Goal: Information Seeking & Learning: Learn about a topic

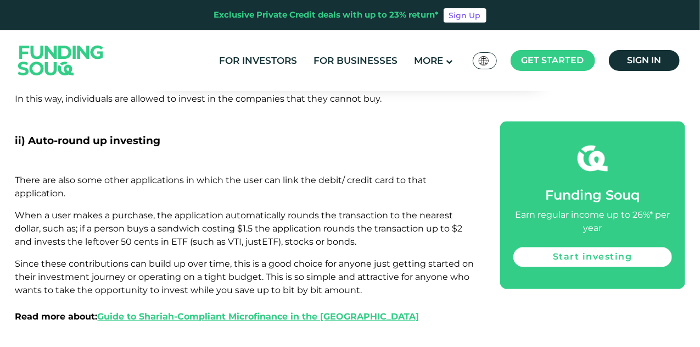
scroll to position [1241, 0]
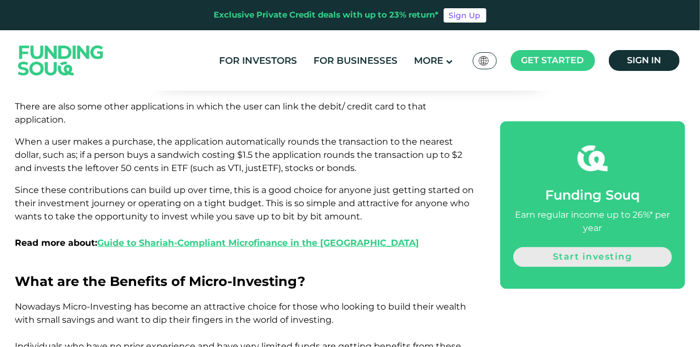
click at [578, 259] on link "Start investing" at bounding box center [592, 257] width 158 height 20
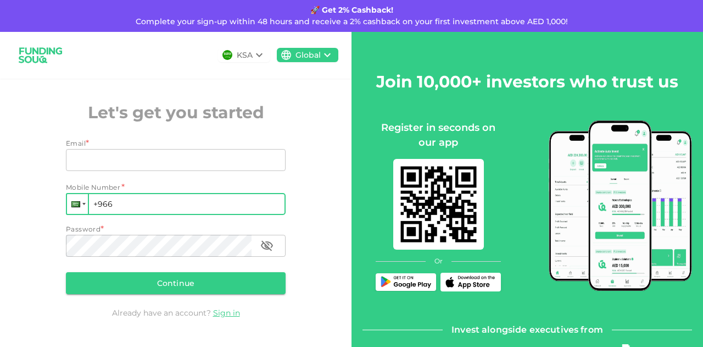
click at [81, 200] on div at bounding box center [77, 204] width 21 height 20
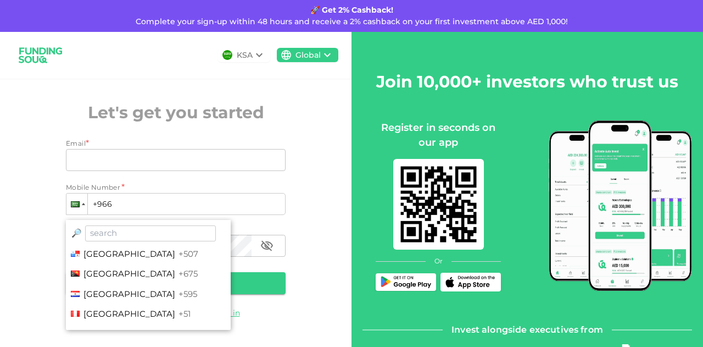
scroll to position [2964, 0]
click at [321, 169] on div "KSA Global Let's get you started Email * Email Email Mobile Number * Phone +966…" at bounding box center [175, 191] width 351 height 319
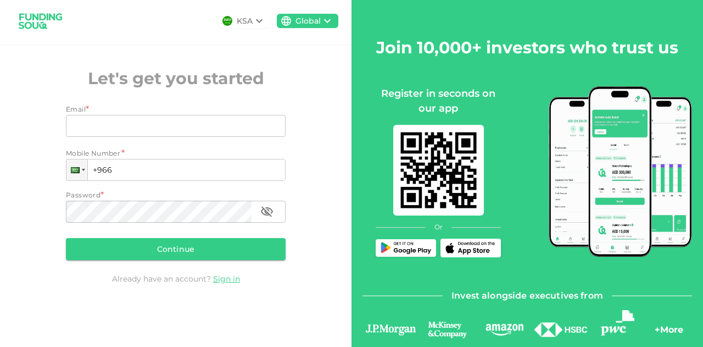
scroll to position [0, 0]
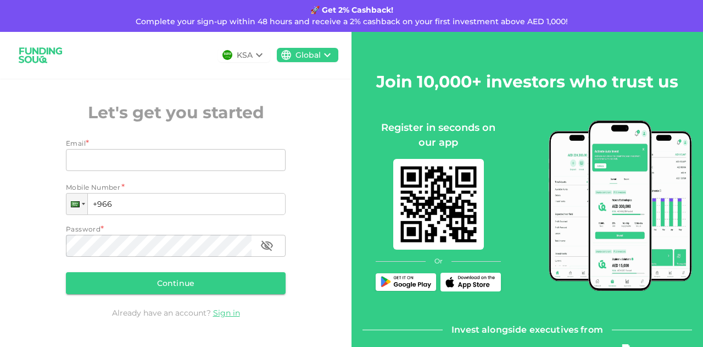
click at [324, 51] on icon at bounding box center [327, 54] width 13 height 13
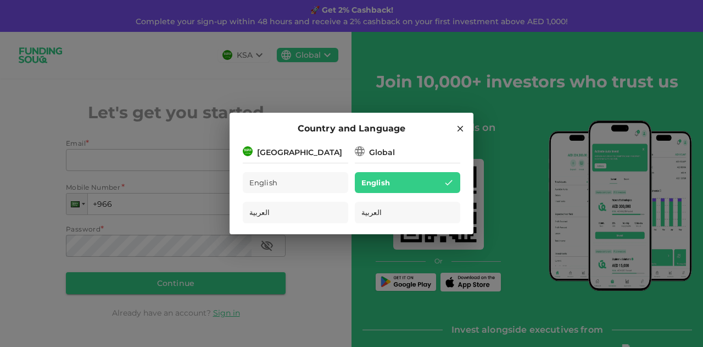
click at [457, 131] on icon at bounding box center [460, 129] width 10 height 10
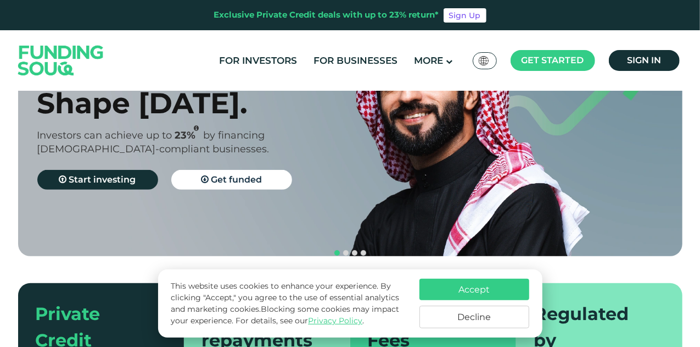
scroll to position [165, 0]
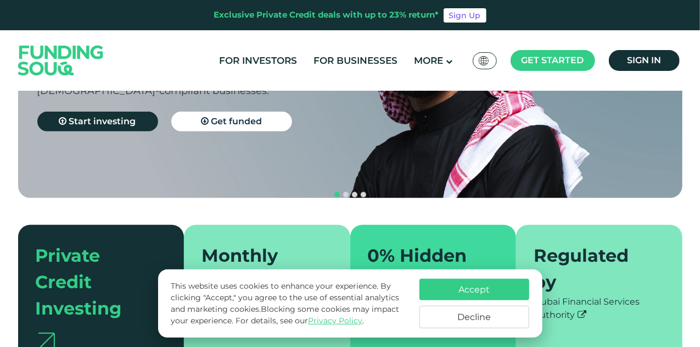
click at [470, 286] on button "Accept" at bounding box center [475, 288] width 110 height 21
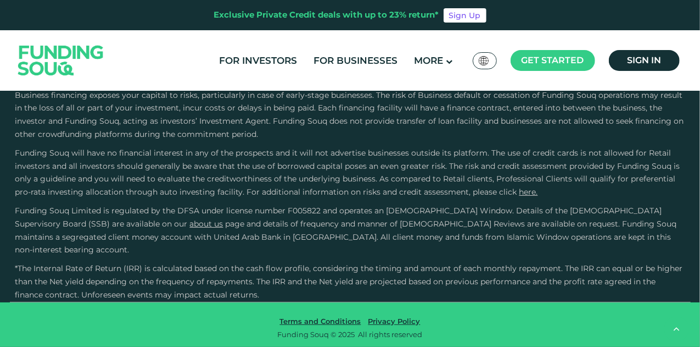
scroll to position [1647, 0]
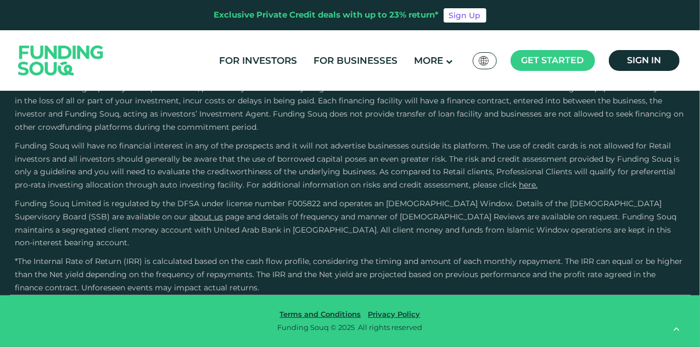
type tc-range-slider "4"
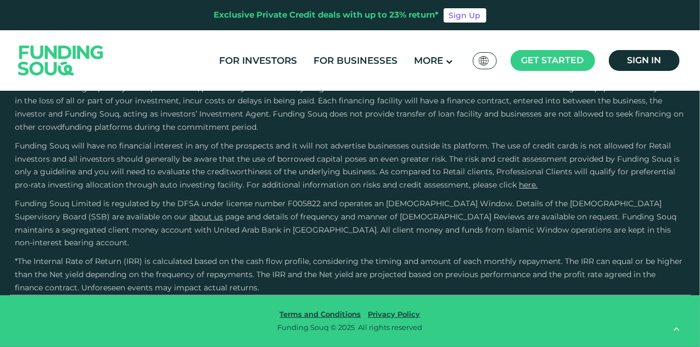
scroll to position [2691, 0]
